Goal: Task Accomplishment & Management: Manage account settings

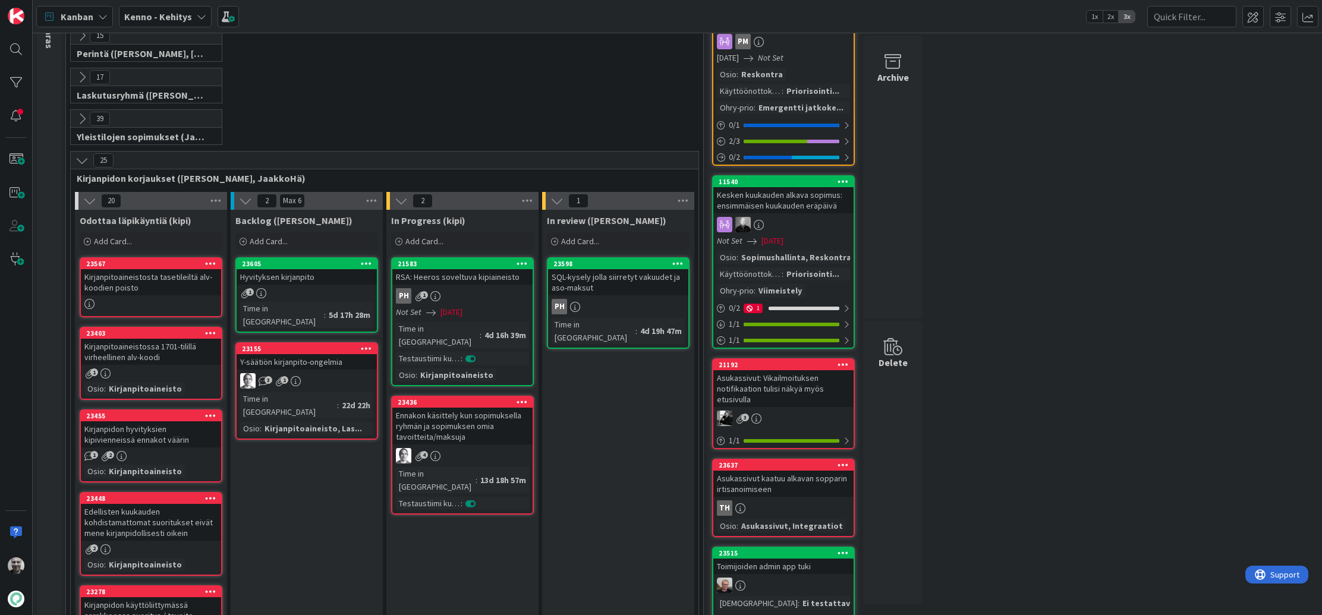
scroll to position [136, 0]
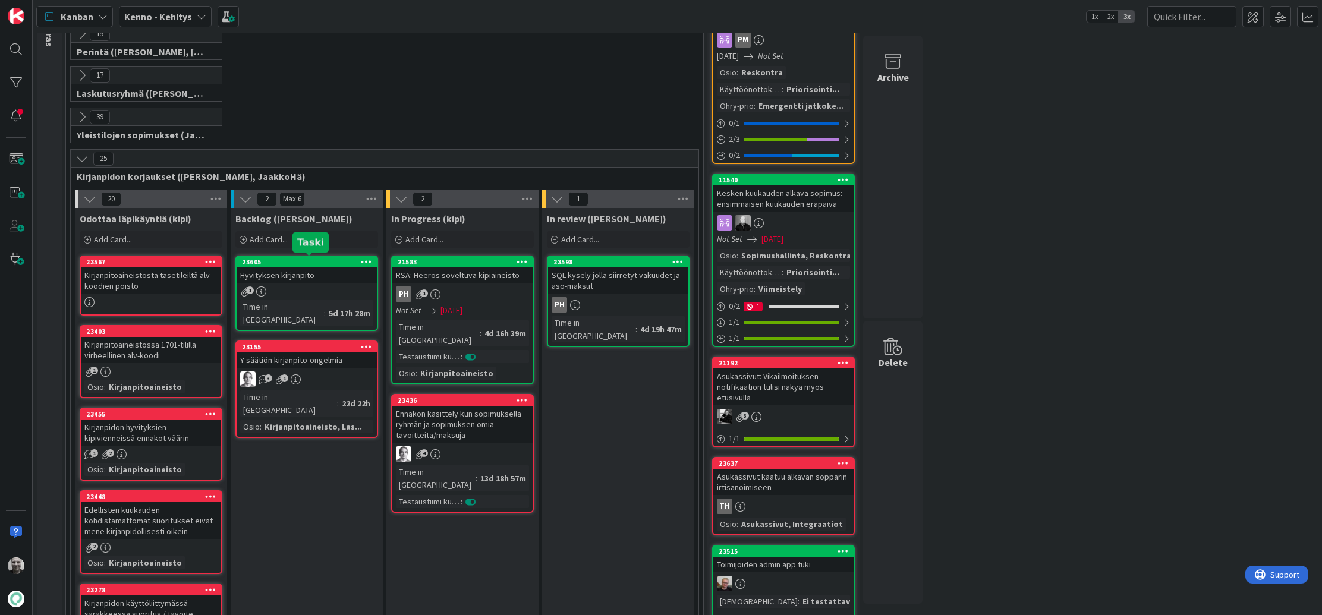
click at [298, 262] on div "23605" at bounding box center [309, 262] width 135 height 8
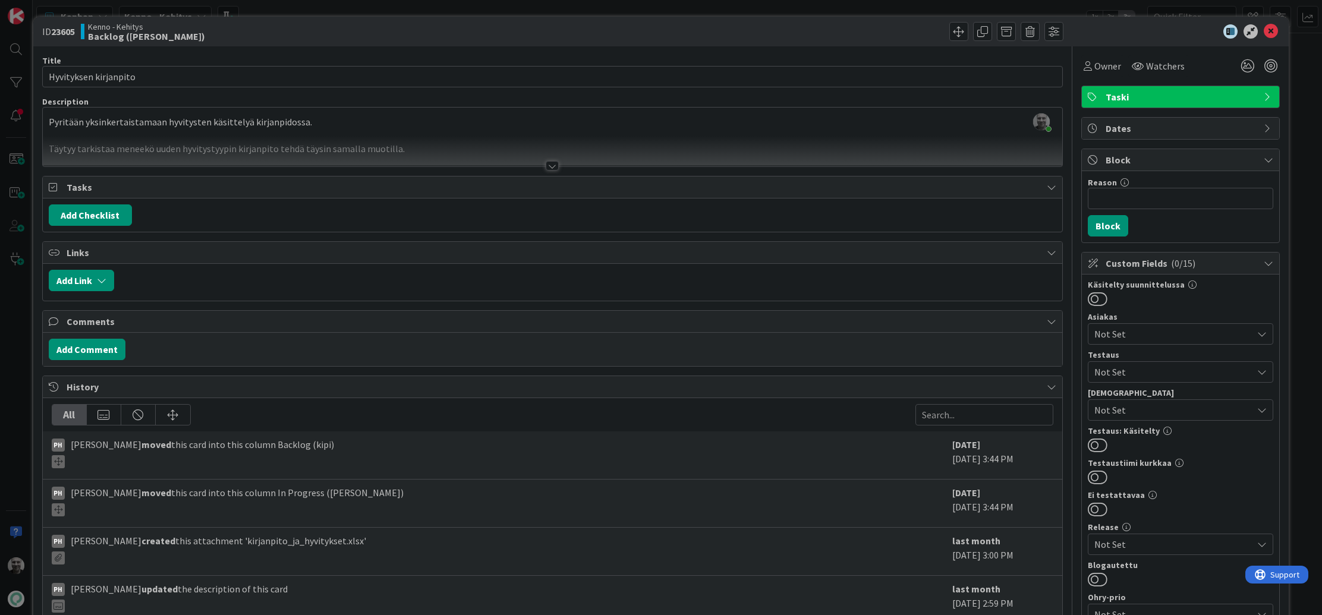
click at [550, 165] on div at bounding box center [552, 166] width 13 height 10
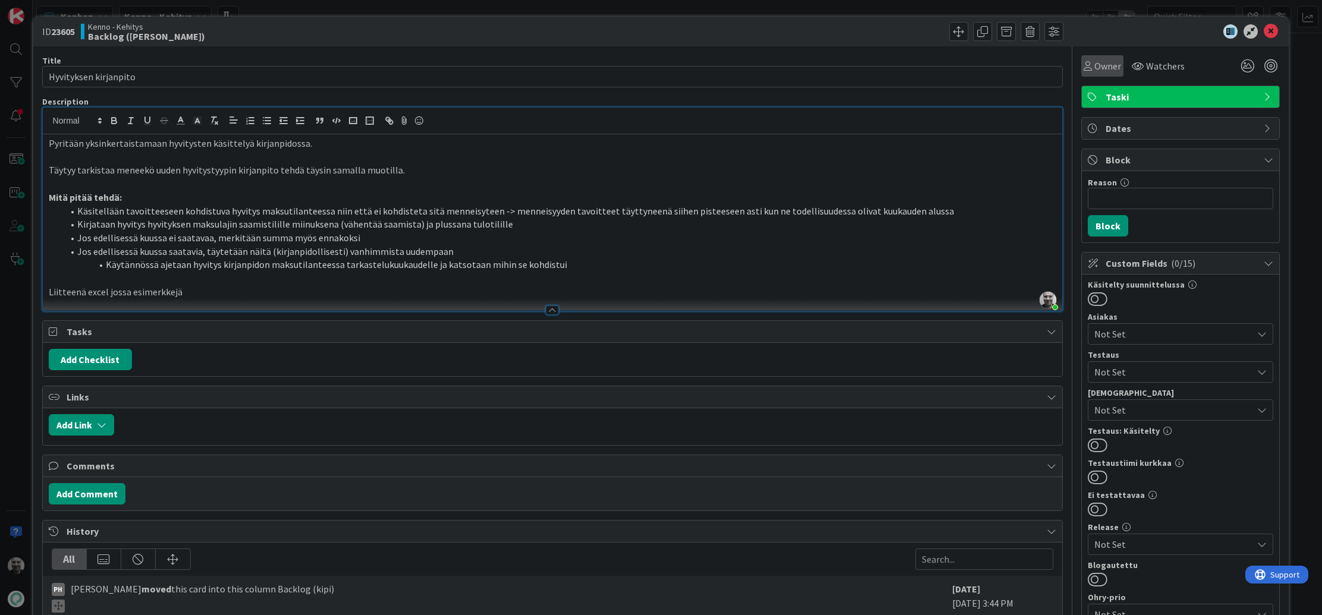
click at [1092, 65] on div "Owner" at bounding box center [1101, 66] width 37 height 14
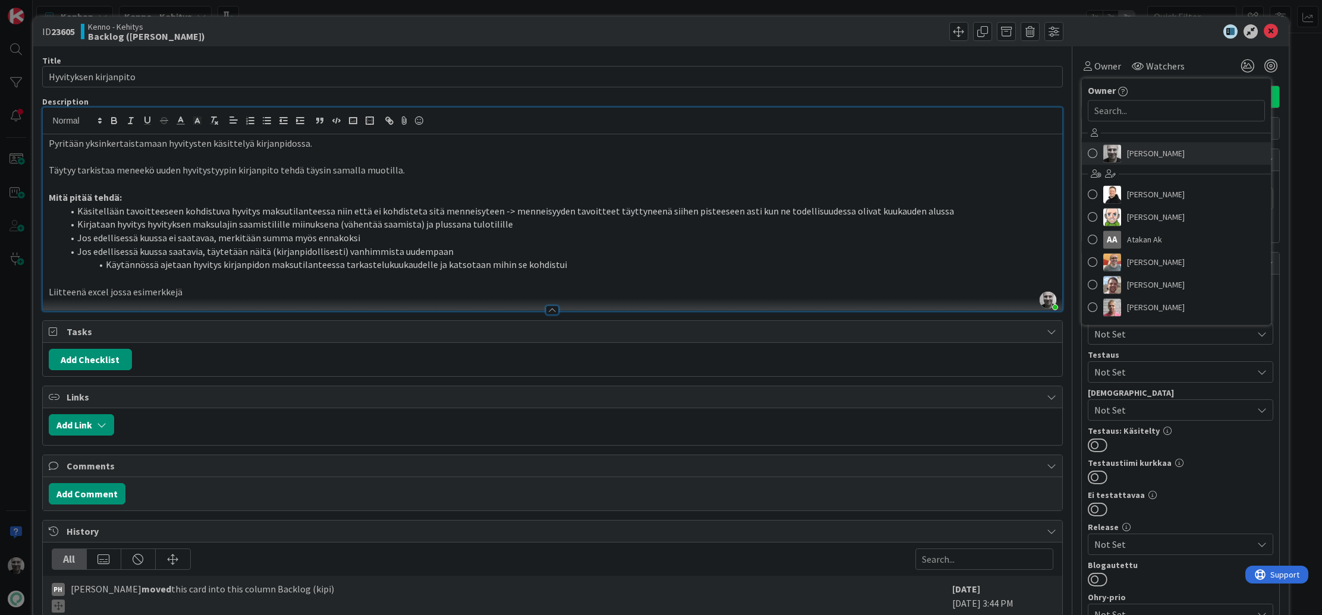
click at [1123, 153] on link "Jaakko Hämäläinen" at bounding box center [1176, 153] width 189 height 23
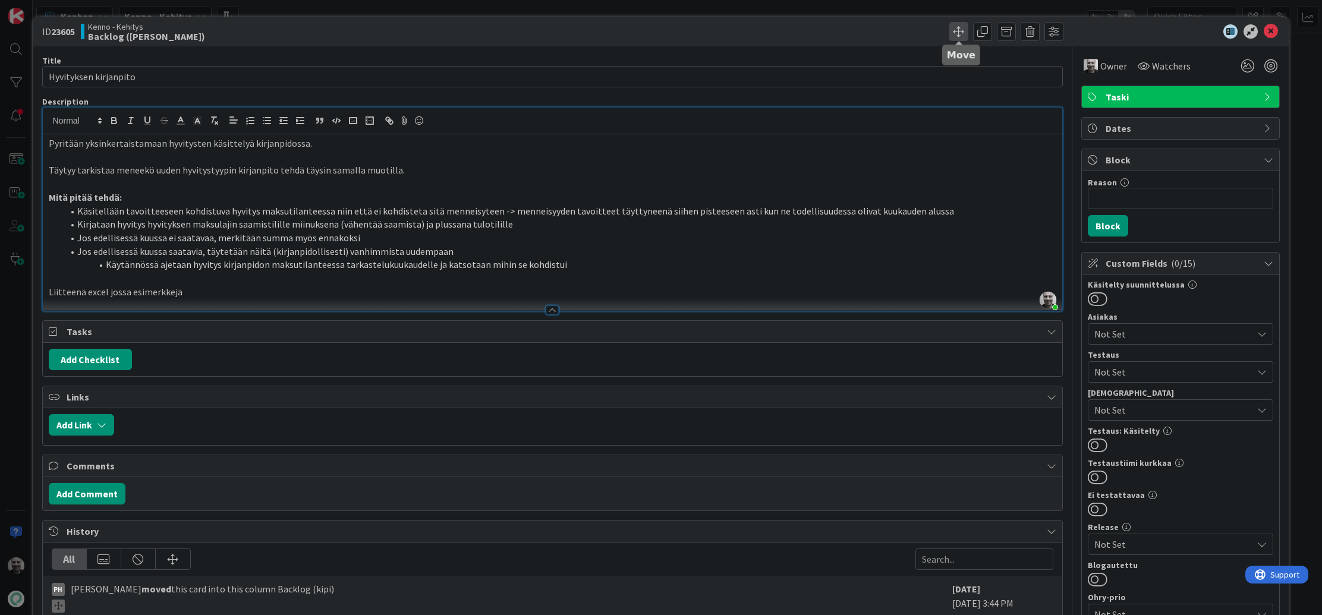
click at [953, 33] on span at bounding box center [958, 31] width 19 height 19
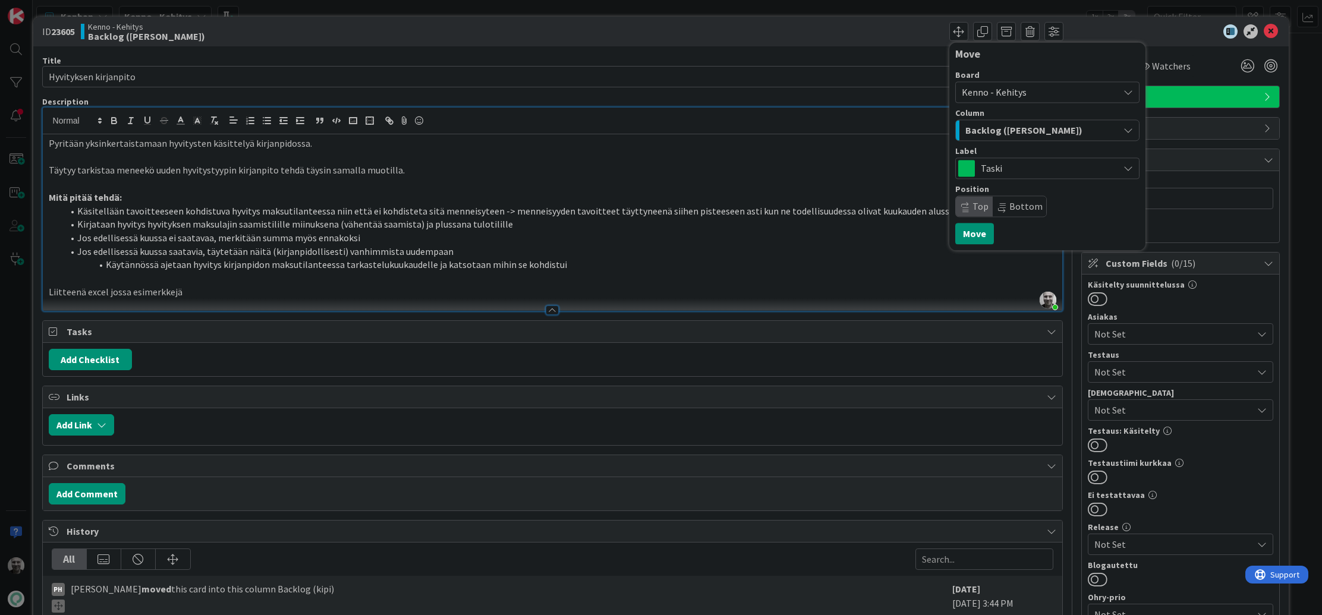
click at [1006, 171] on span "Taski" at bounding box center [1047, 168] width 132 height 17
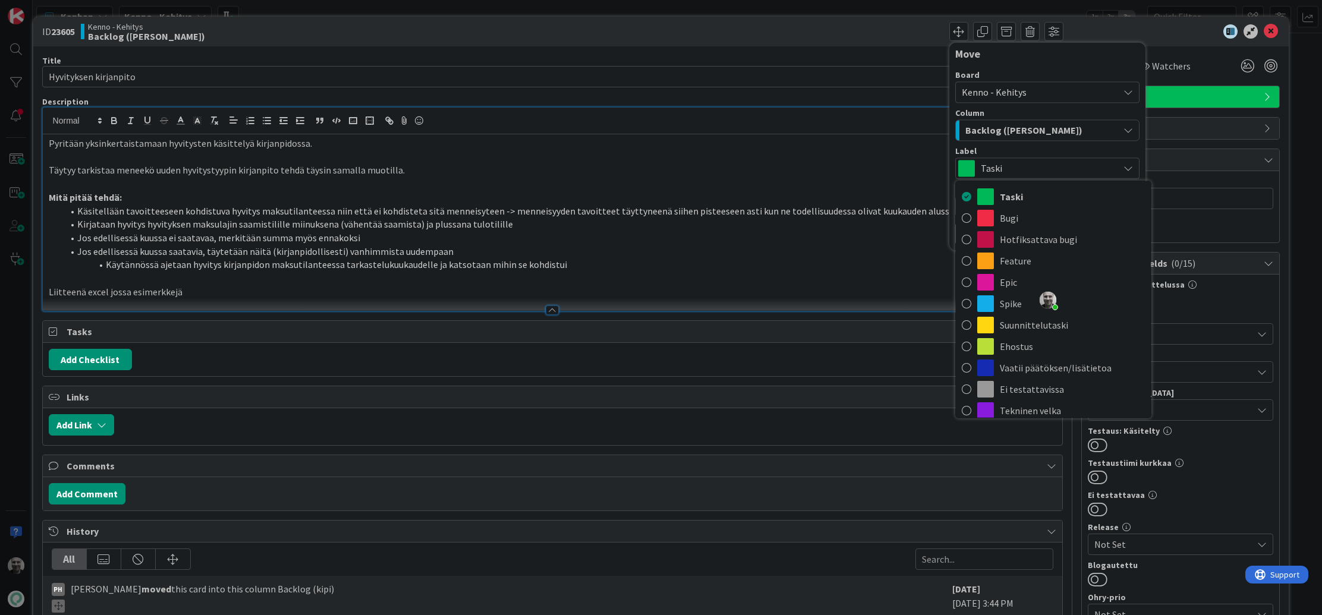
click at [1005, 170] on span "Taski" at bounding box center [1047, 168] width 132 height 17
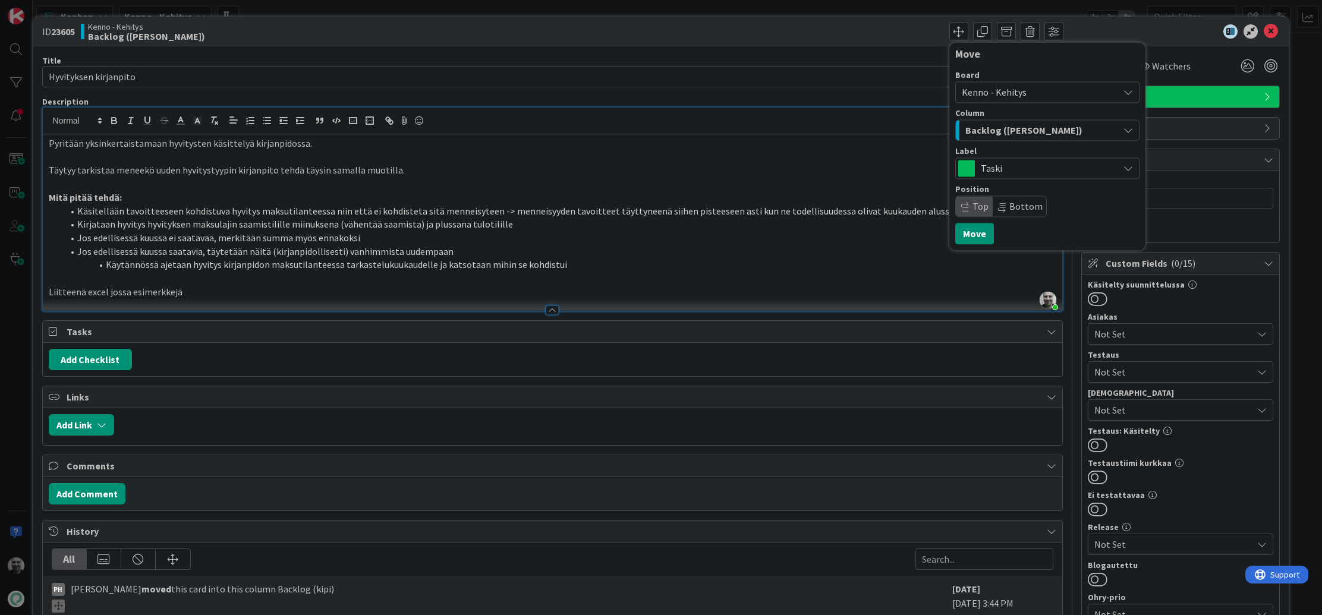
click at [1001, 132] on span "Backlog (kipi)" at bounding box center [1023, 129] width 117 height 15
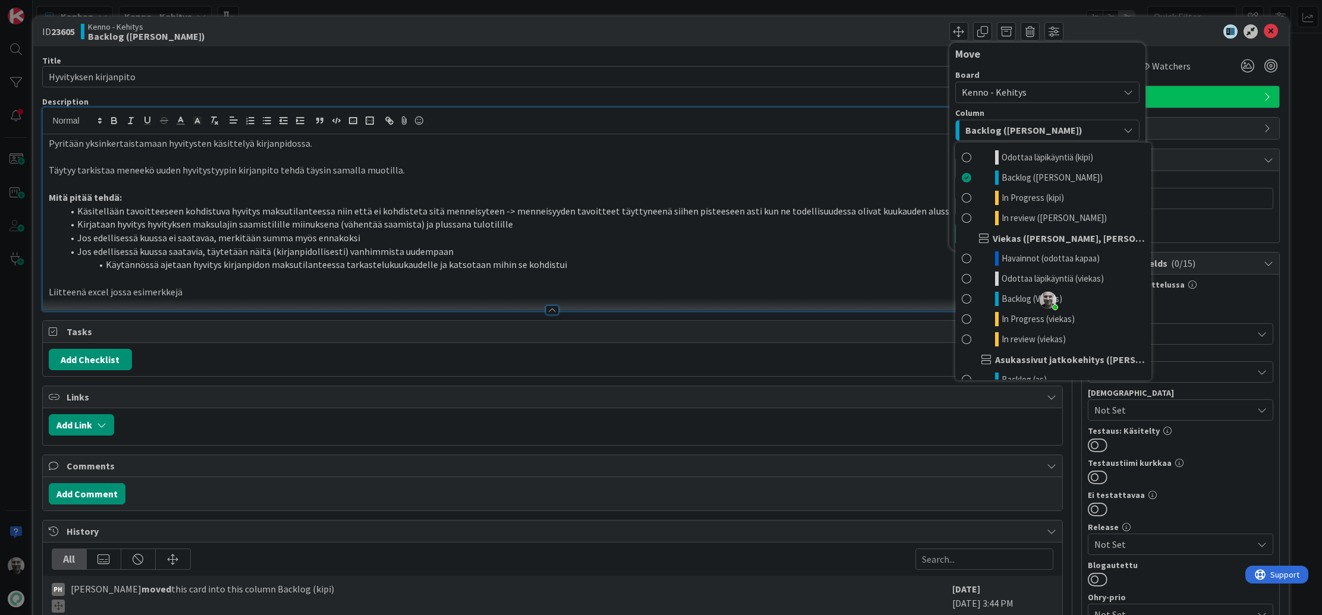
scroll to position [603, 0]
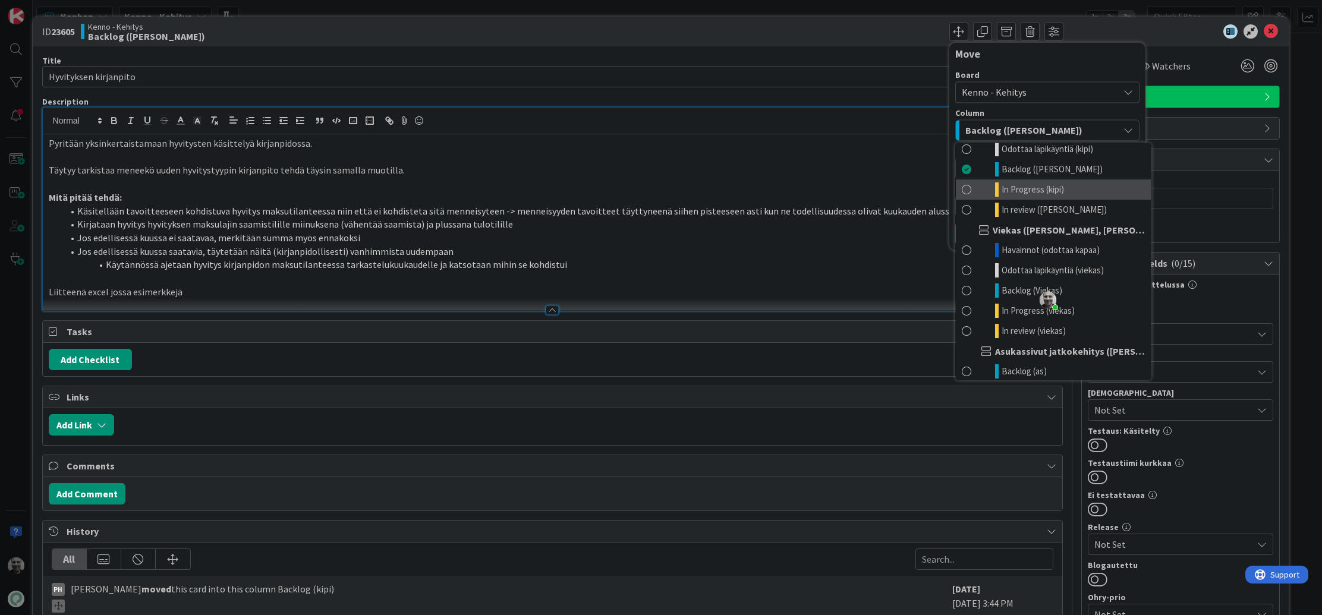
click at [1040, 185] on span "In Progress (kipi)" at bounding box center [1032, 189] width 62 height 14
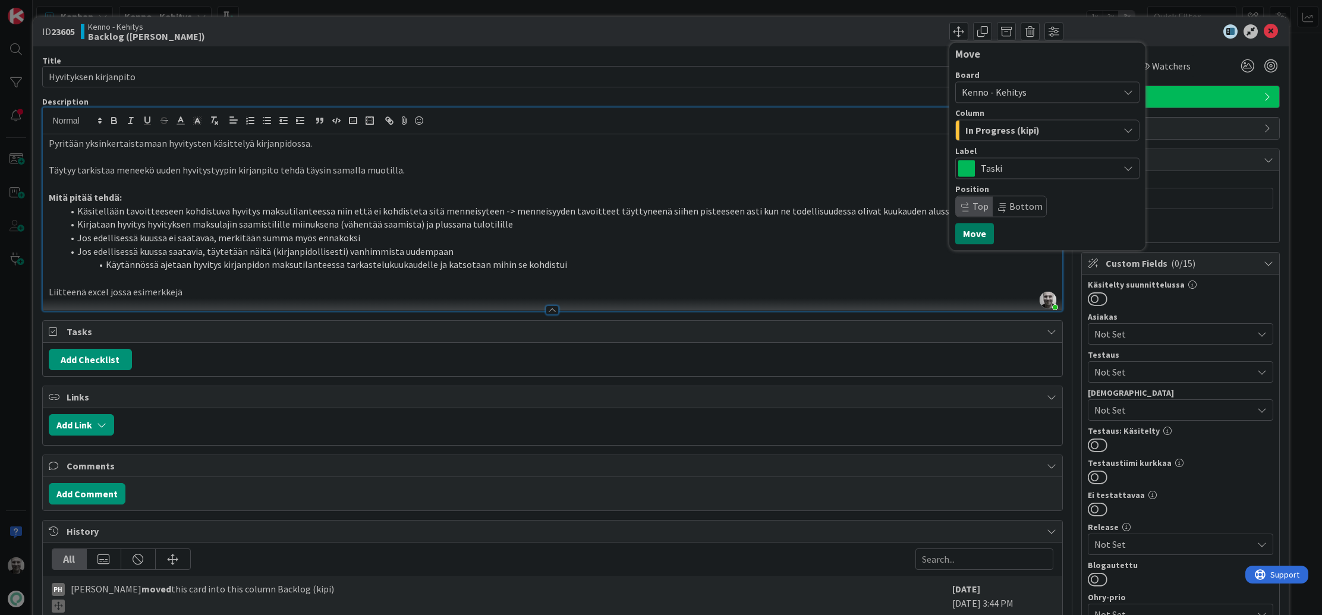
click at [967, 237] on button "Move" at bounding box center [974, 233] width 39 height 21
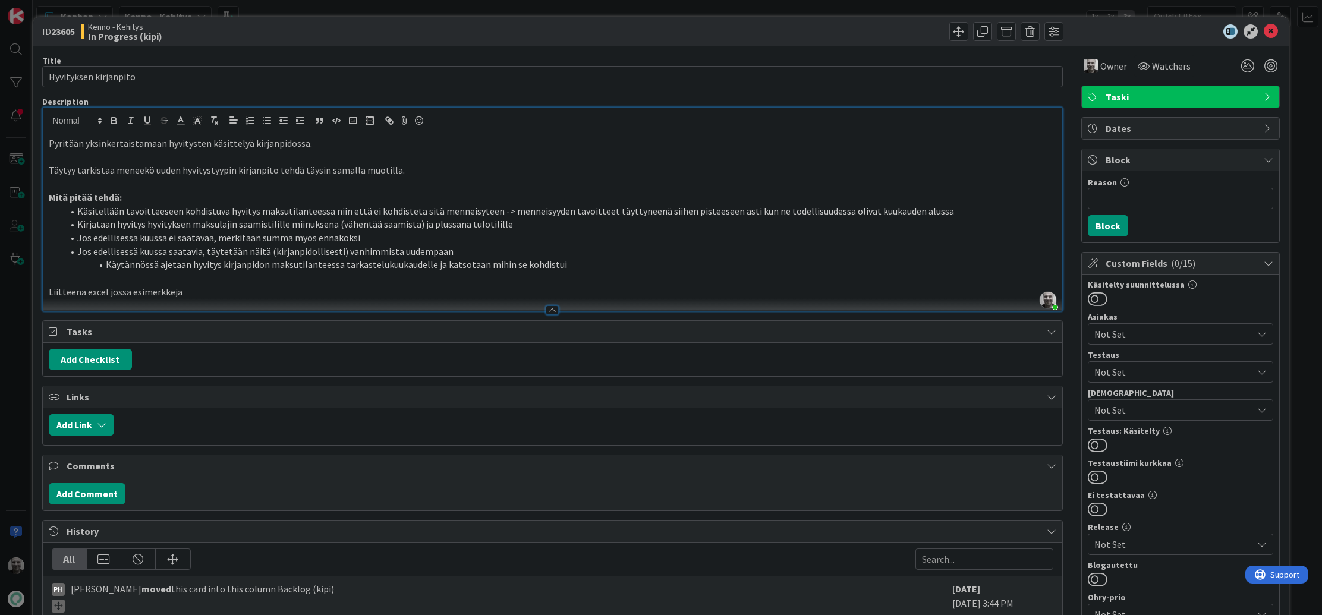
click at [62, 31] on b "23605" at bounding box center [63, 32] width 24 height 12
copy b "23605"
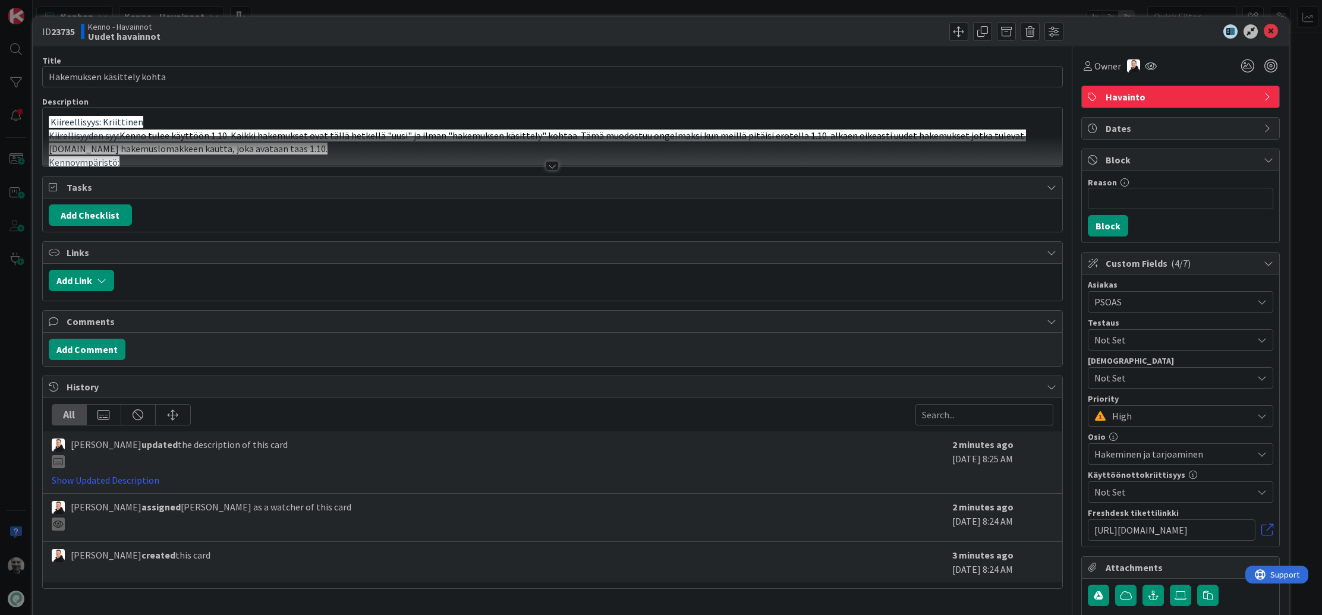
click at [552, 169] on div at bounding box center [552, 166] width 13 height 10
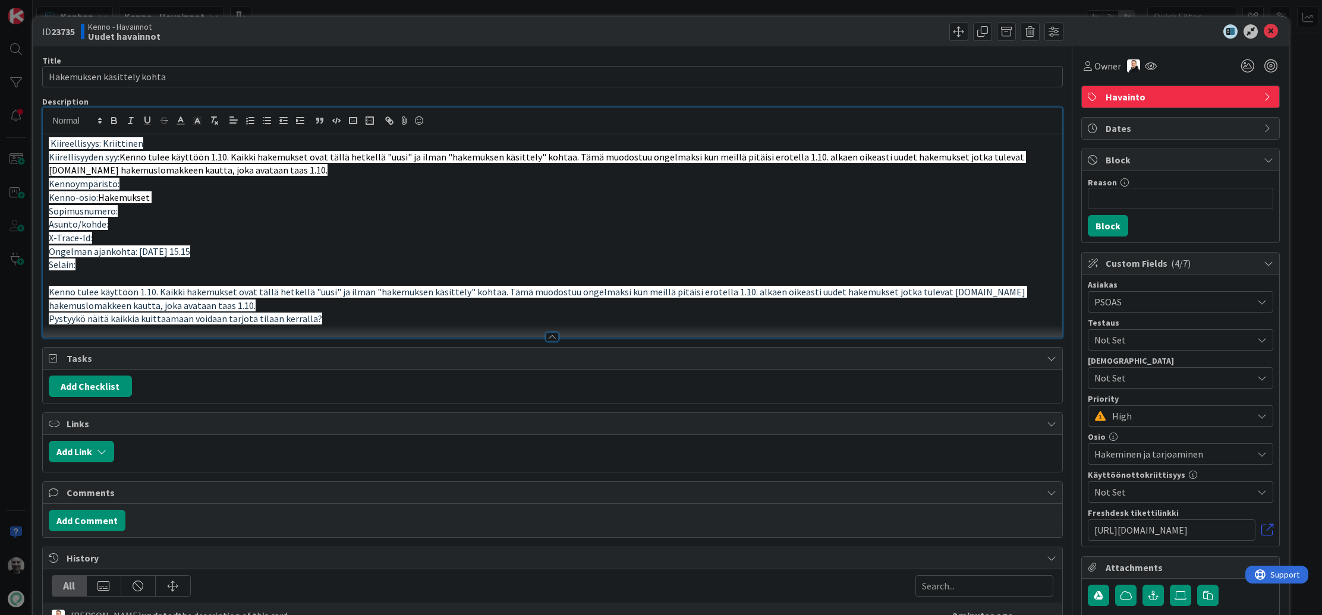
scroll to position [10, 0]
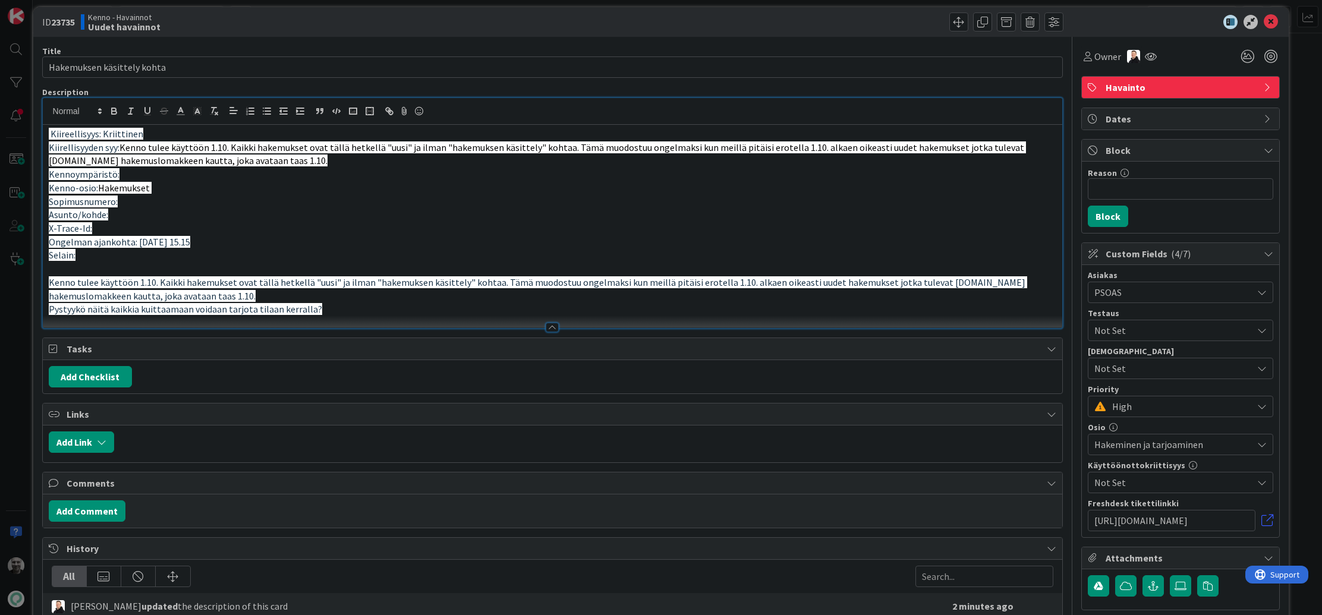
click at [418, 285] on span "Kenno tulee käyttöön 1.10. Kaikki hakemukset ovat tällä hetkellä "uusi" ja ilma…" at bounding box center [538, 289] width 978 height 26
click at [407, 282] on span "Kenno tulee käyttöön 1.10. Kaikki hakemukset ovat tällä hetkellä "uusi" ja ilma…" at bounding box center [538, 289] width 978 height 26
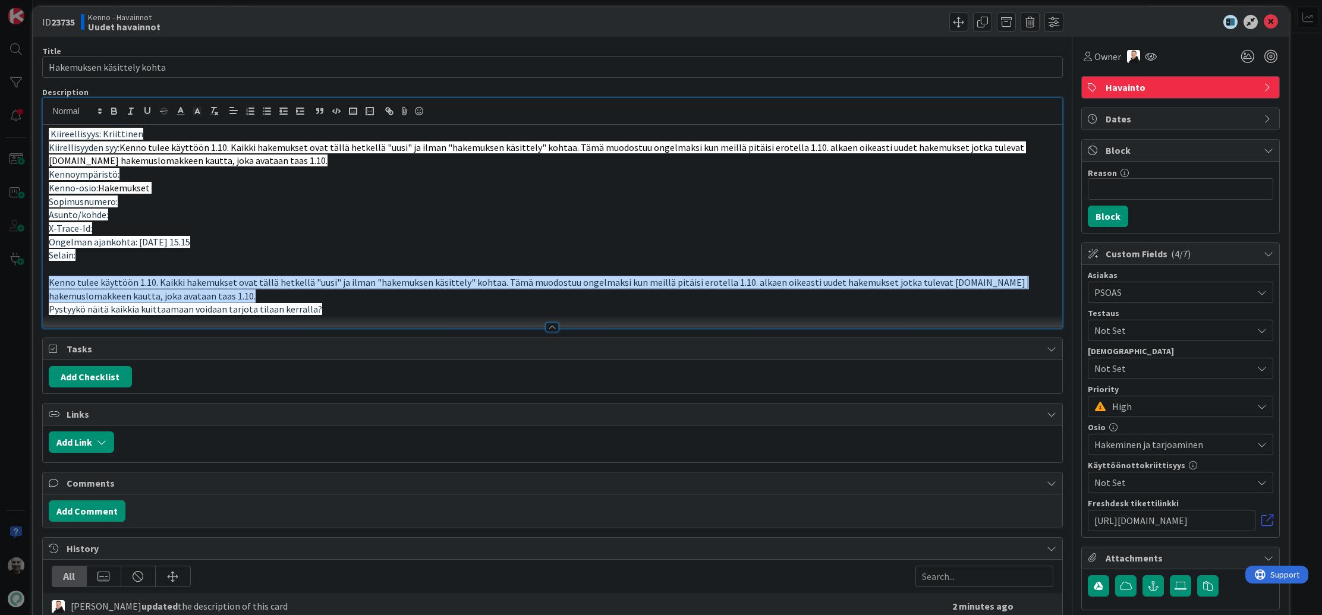
click at [407, 282] on span "Kenno tulee käyttöön 1.10. Kaikki hakemukset ovat tällä hetkellä "uusi" ja ilma…" at bounding box center [538, 289] width 978 height 26
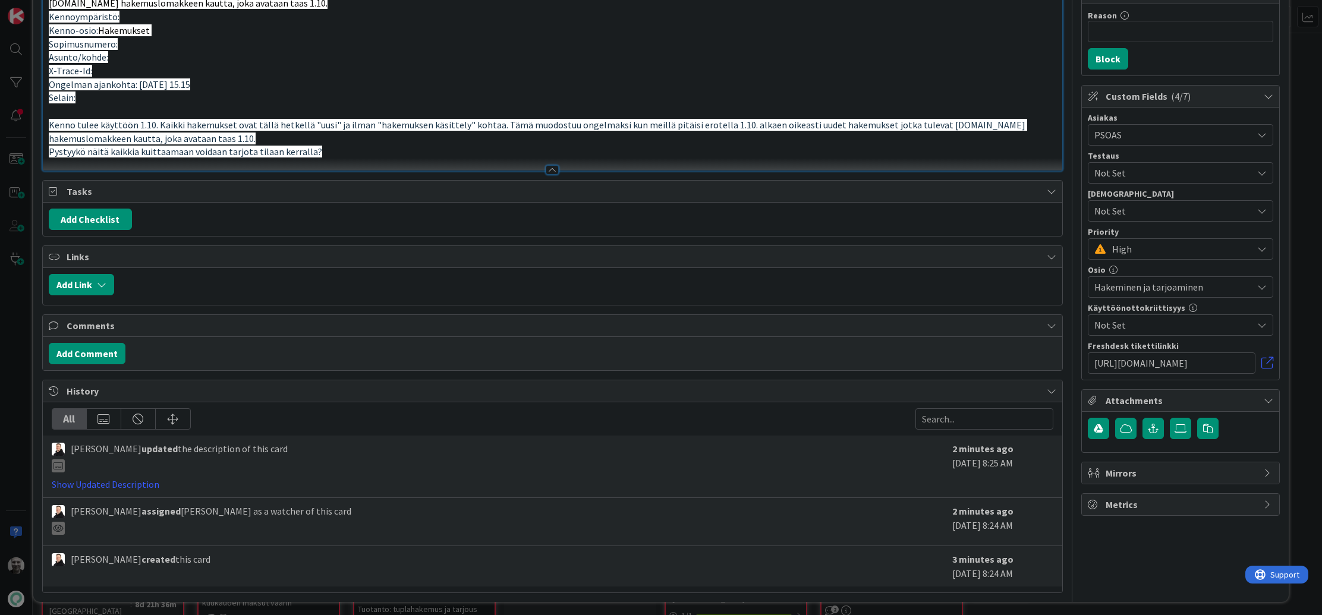
scroll to position [0, 0]
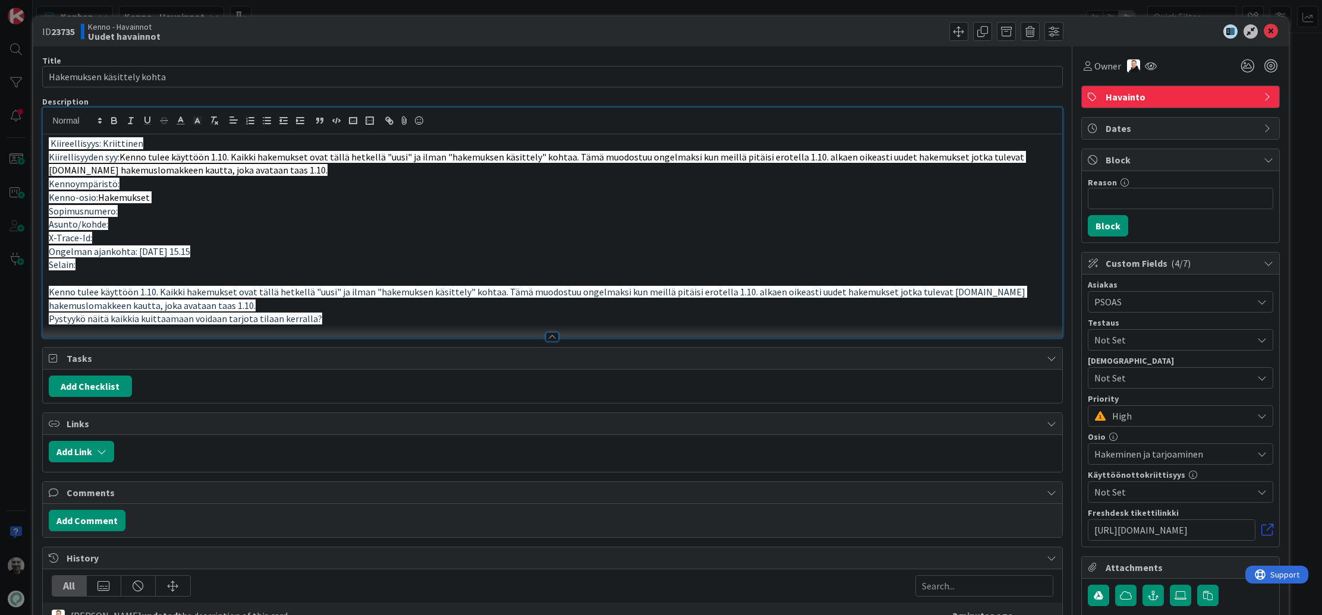
click at [404, 156] on span "Kenno tulee käyttöön 1.10. Kaikki hakemukset ovat tällä hetkellä "uusi" ja ilma…" at bounding box center [537, 164] width 977 height 26
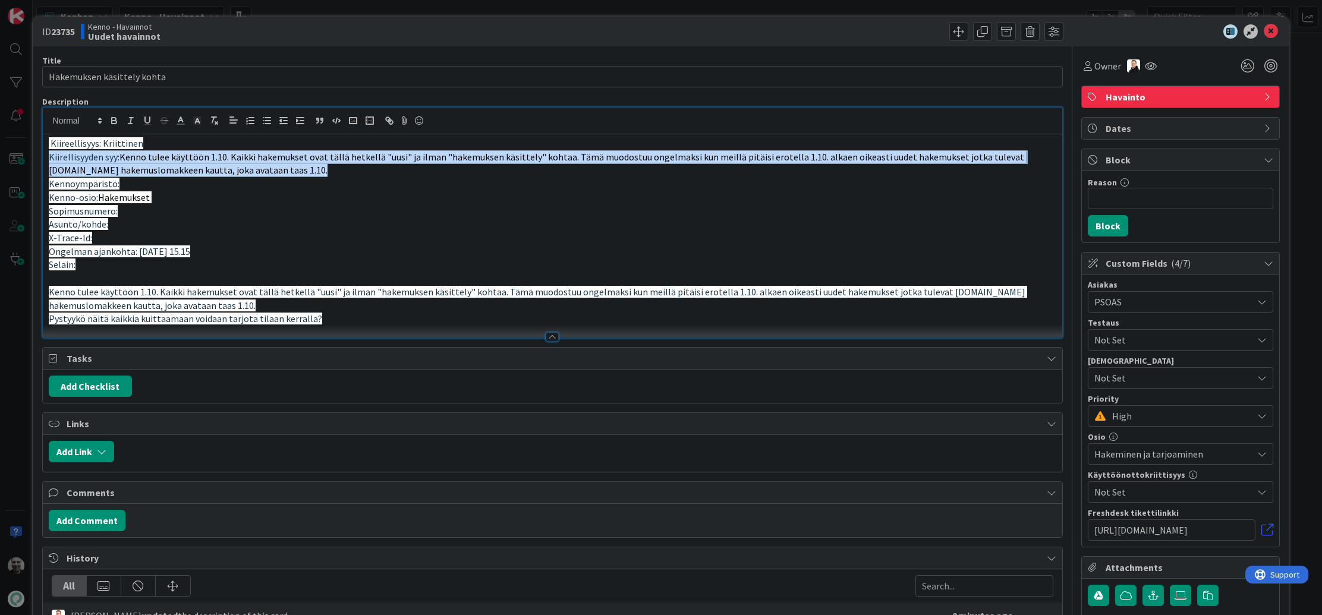
click at [404, 156] on span "Kenno tulee käyttöön 1.10. Kaikki hakemukset ovat tällä hetkellä "uusi" ja ilma…" at bounding box center [537, 164] width 977 height 26
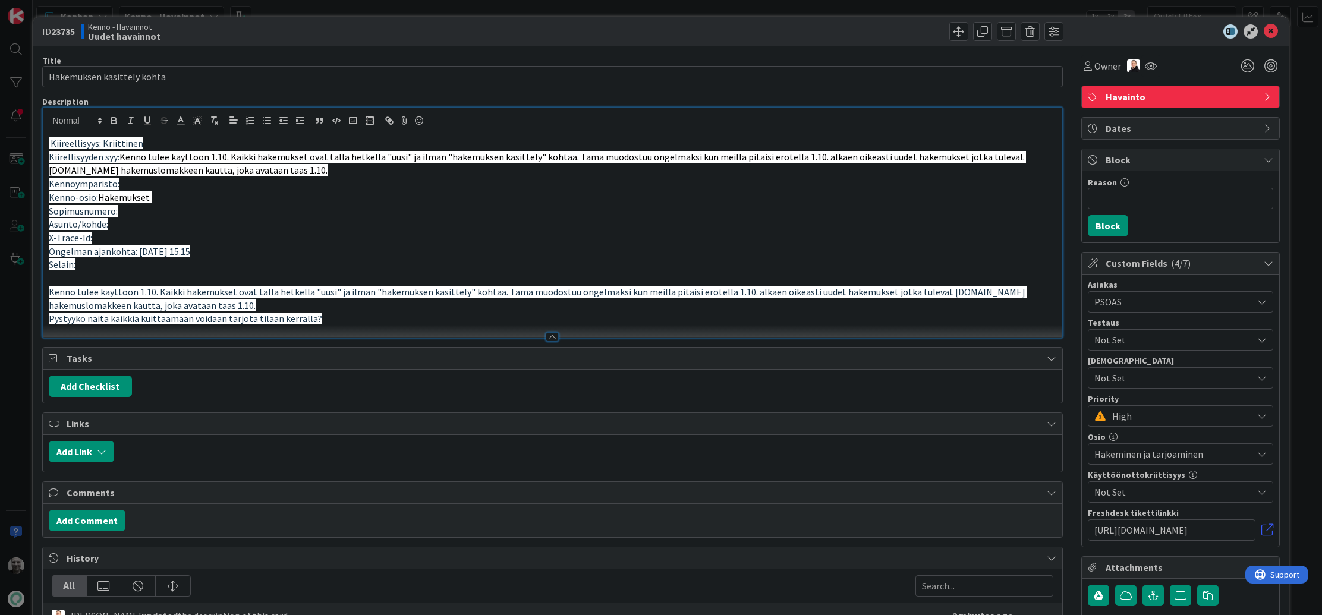
click at [404, 156] on span "Kenno tulee käyttöön 1.10. Kaikki hakemukset ovat tällä hetkellä "uusi" ja ilma…" at bounding box center [537, 164] width 977 height 26
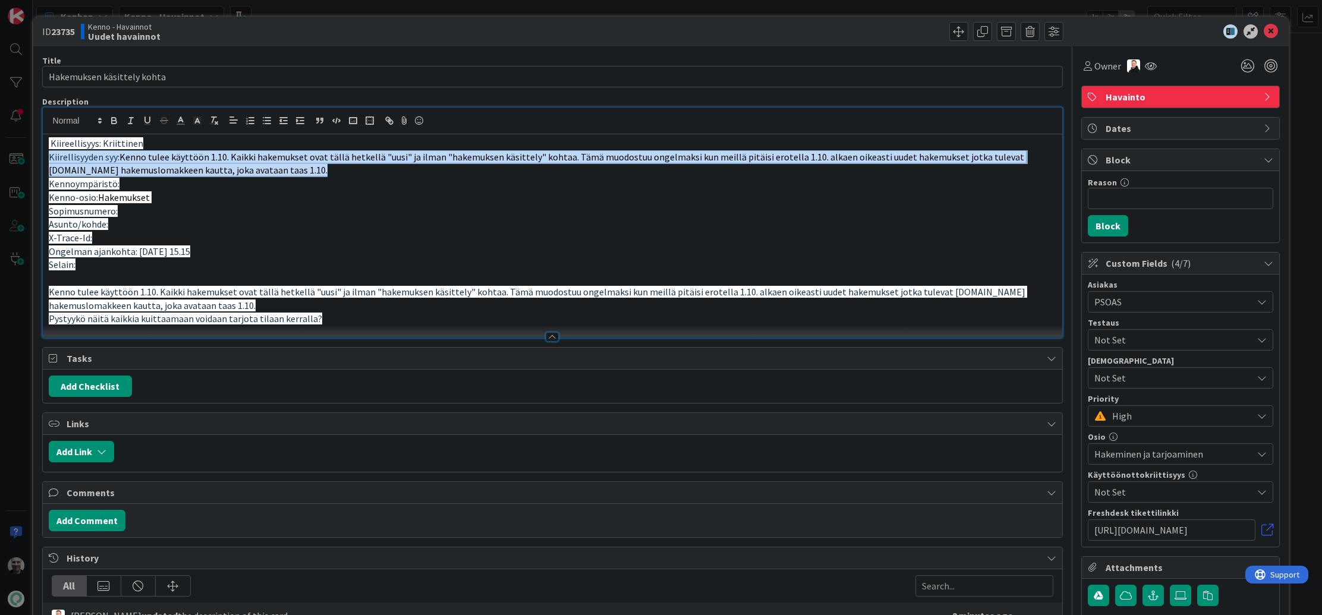
click at [404, 156] on span "Kenno tulee käyttöön 1.10. Kaikki hakemukset ovat tällä hetkellä "uusi" ja ilma…" at bounding box center [537, 164] width 977 height 26
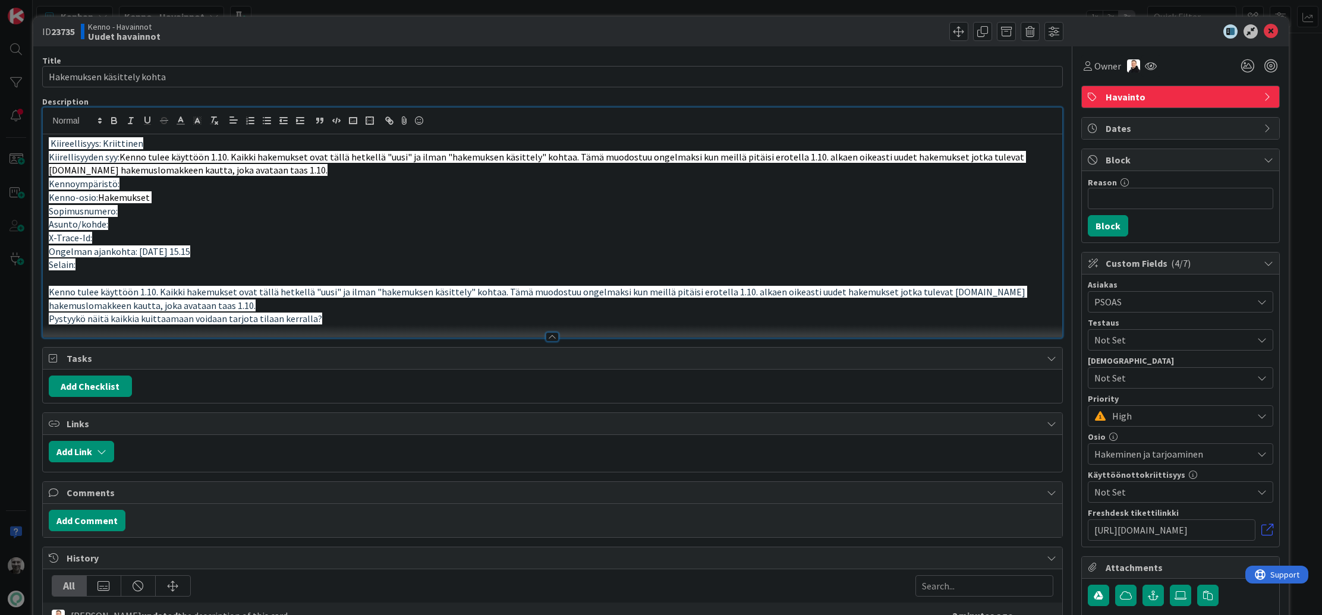
click at [404, 156] on span "Kenno tulee käyttöön 1.10. Kaikki hakemukset ovat tällä hetkellä "uusi" ja ilma…" at bounding box center [537, 164] width 977 height 26
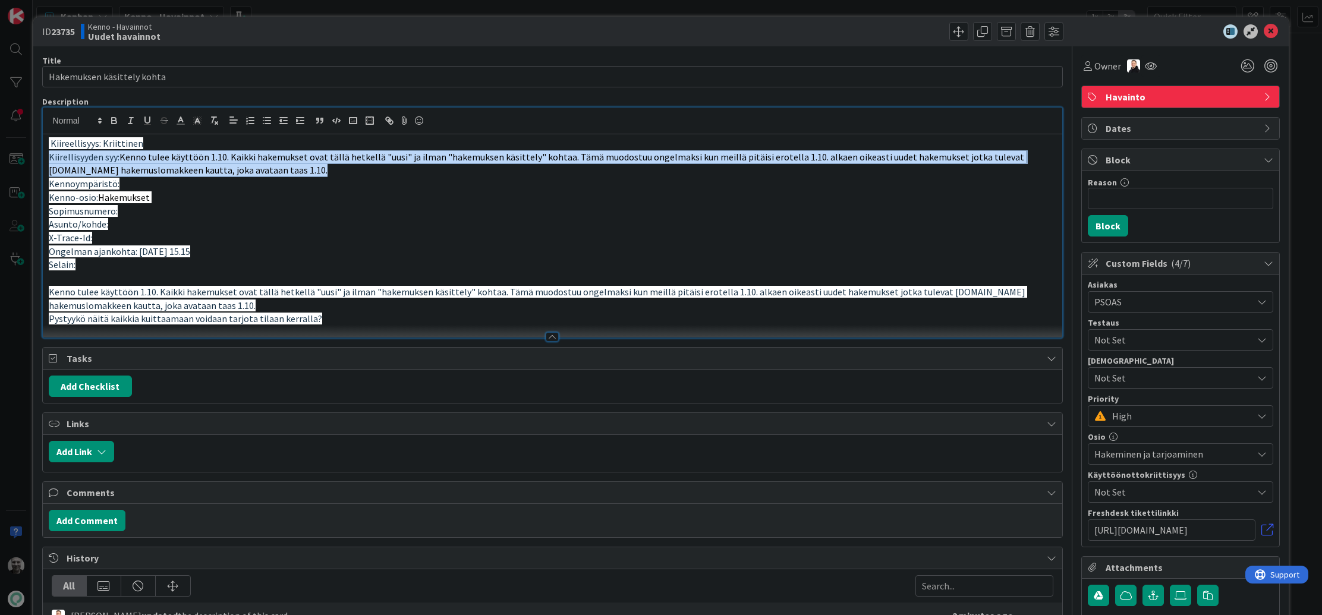
click at [404, 156] on span "Kenno tulee käyttöön 1.10. Kaikki hakemukset ovat tällä hetkellä "uusi" ja ilma…" at bounding box center [537, 164] width 977 height 26
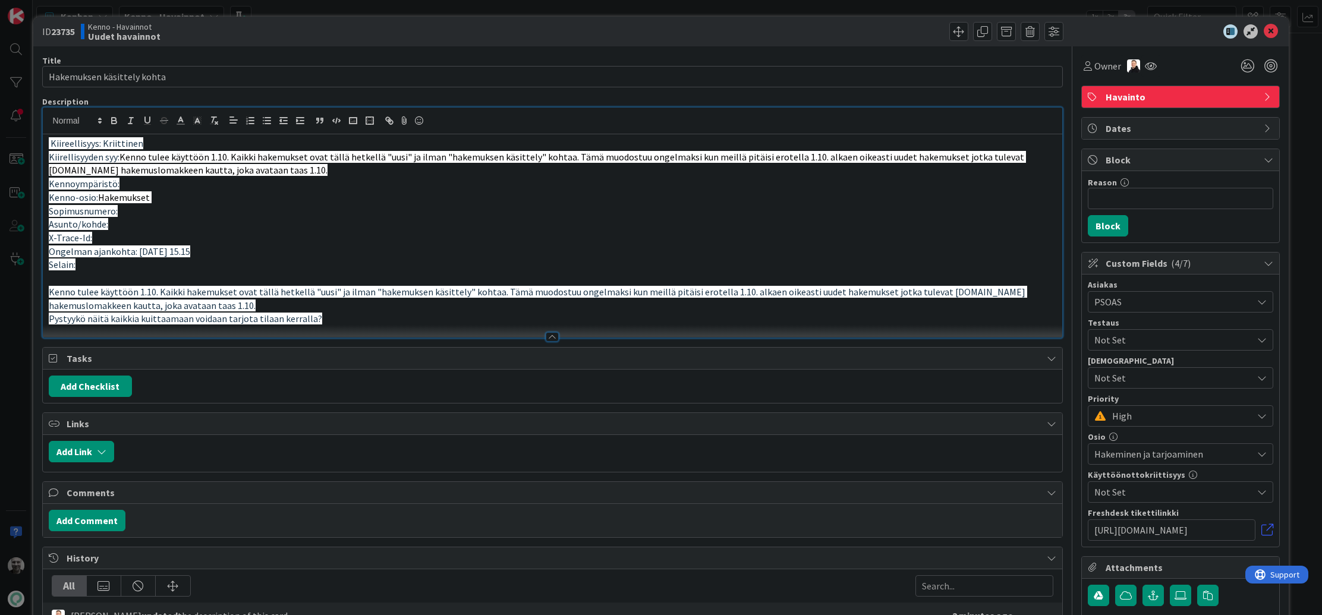
click at [465, 162] on span "Kenno tulee käyttöön 1.10. Kaikki hakemukset ovat tällä hetkellä "uusi" ja ilma…" at bounding box center [537, 164] width 977 height 26
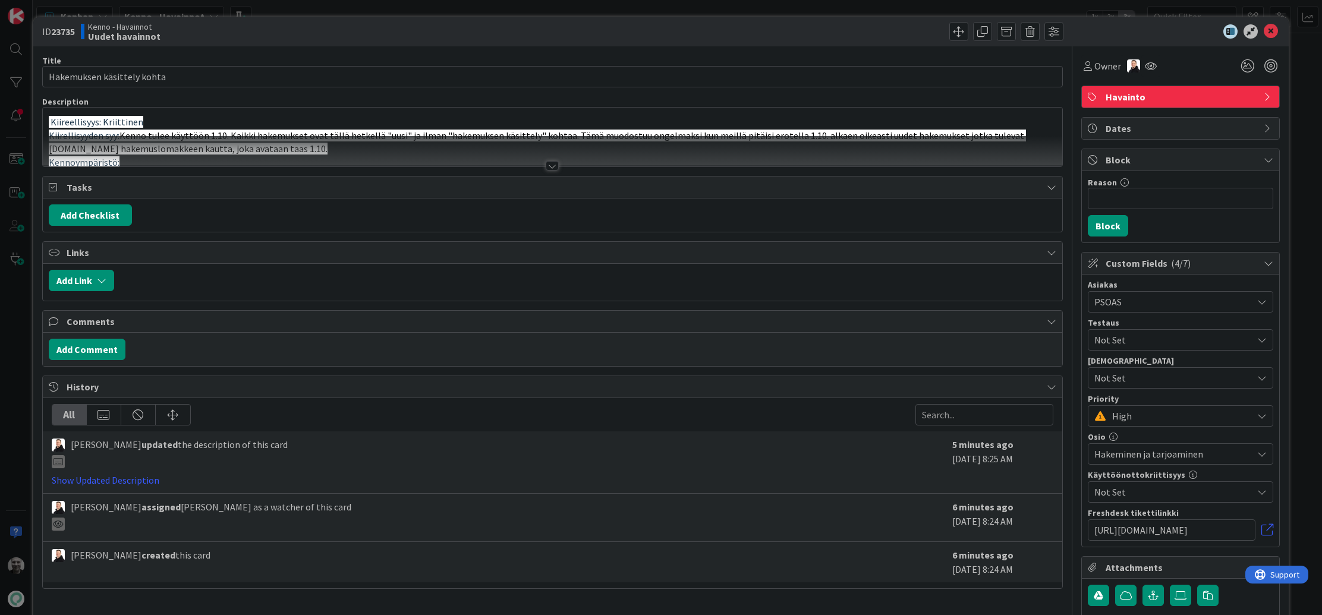
click at [555, 165] on div at bounding box center [552, 166] width 13 height 10
click at [549, 162] on div at bounding box center [552, 166] width 13 height 10
